Goal: Find specific page/section: Find specific page/section

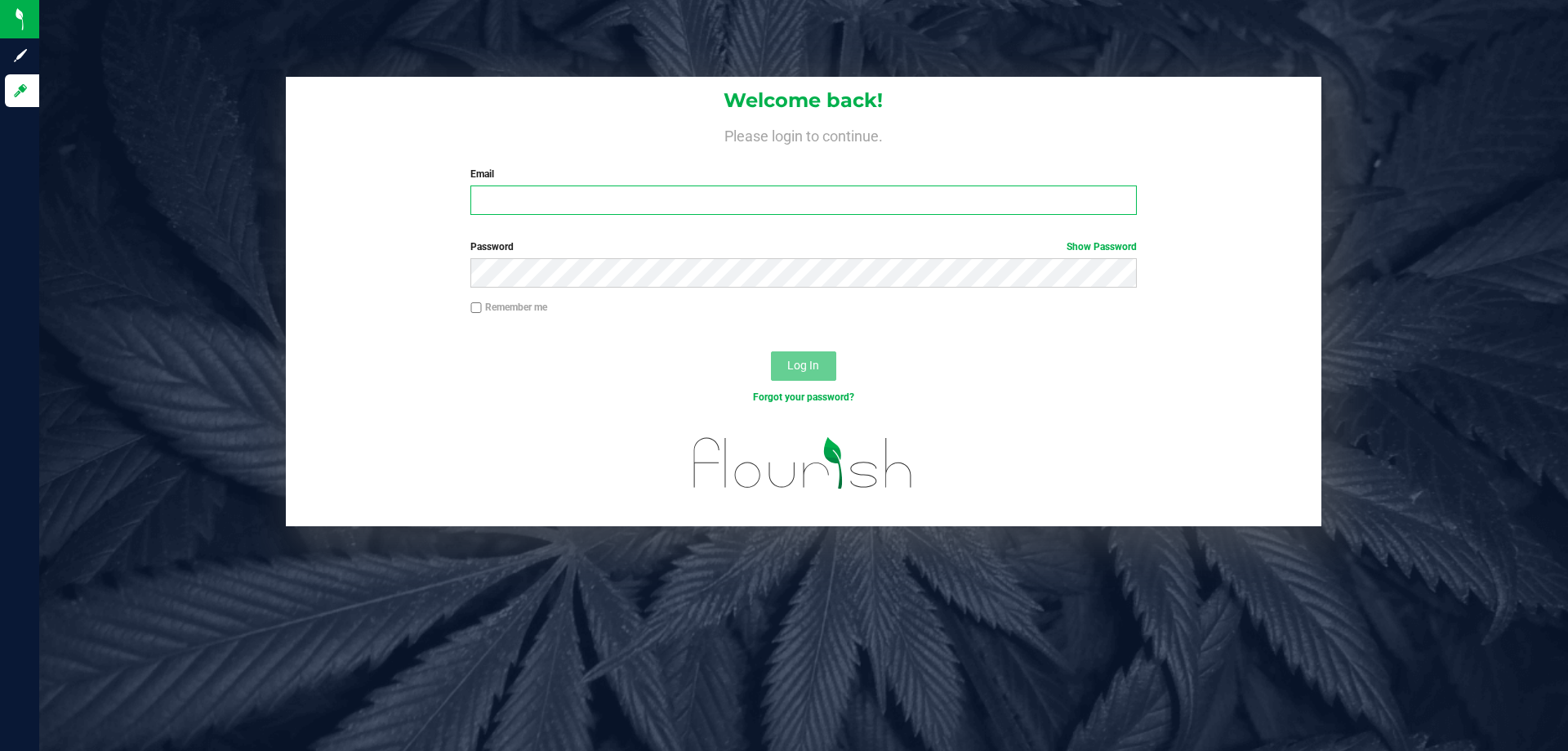
click at [937, 197] on input "Email" at bounding box center [803, 200] width 666 height 30
type input "[EMAIL_ADDRESS][DOMAIN_NAME]"
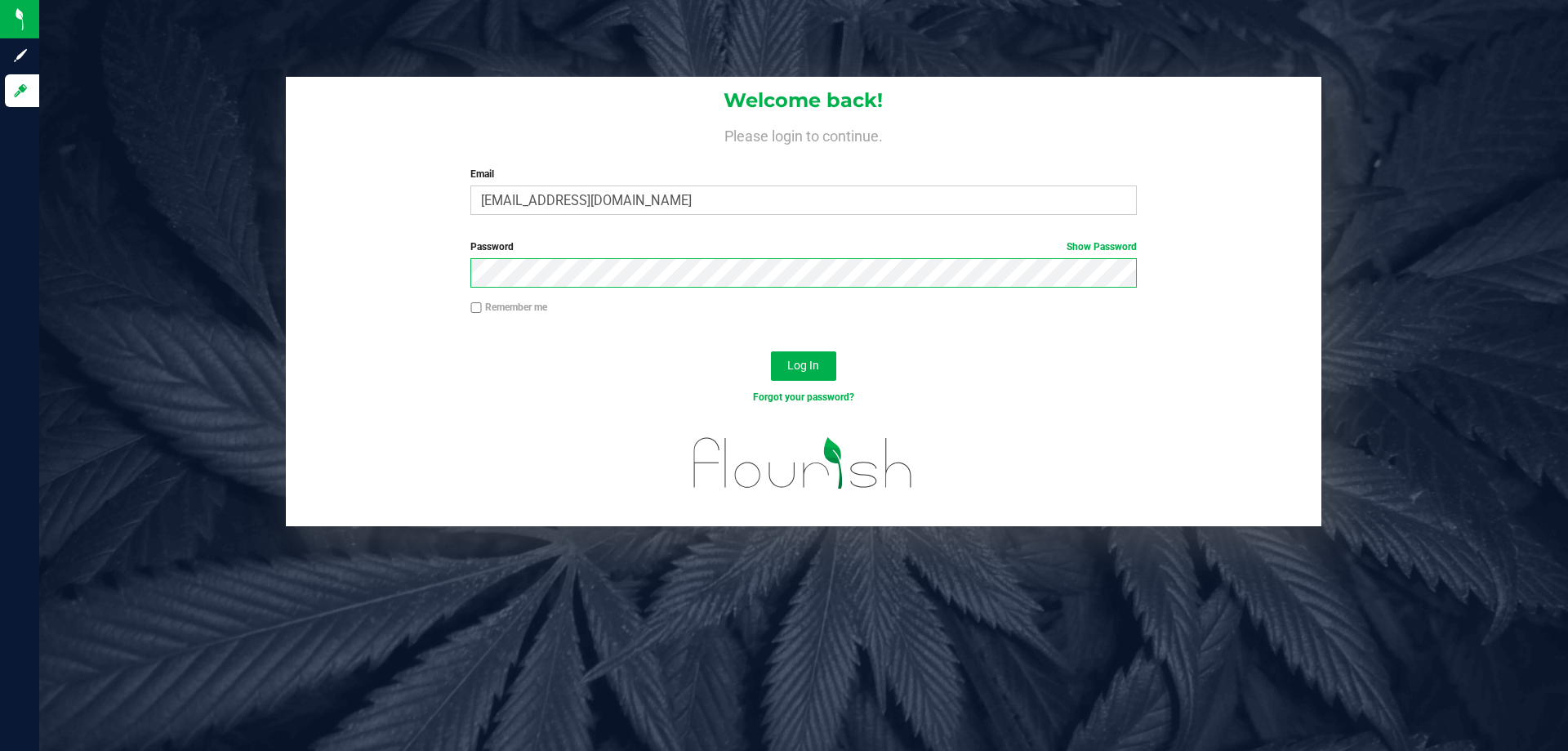
click at [771, 352] on button "Log In" at bounding box center [803, 366] width 65 height 30
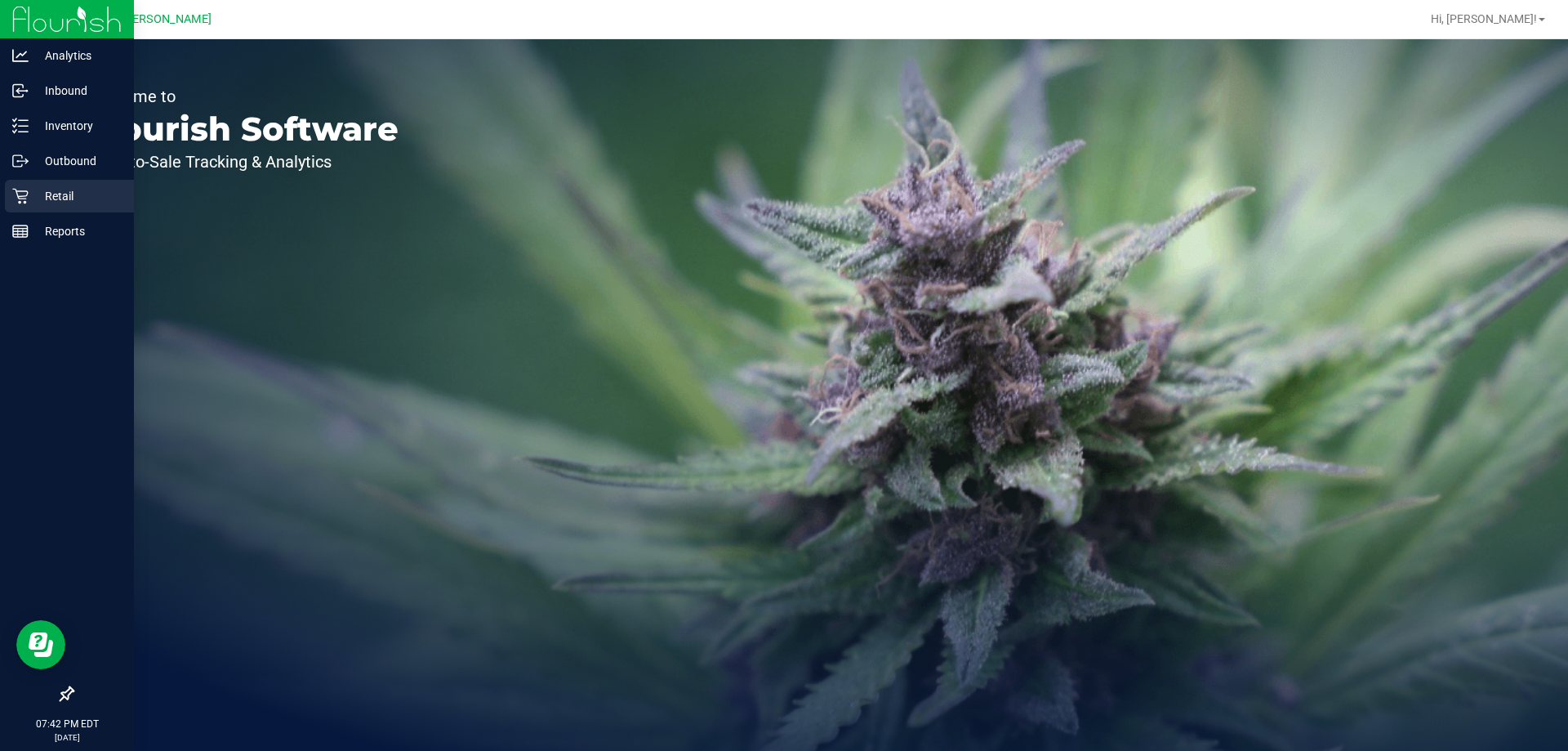
click at [29, 200] on p "Retail" at bounding box center [77, 196] width 98 height 20
